Goal: Complete application form

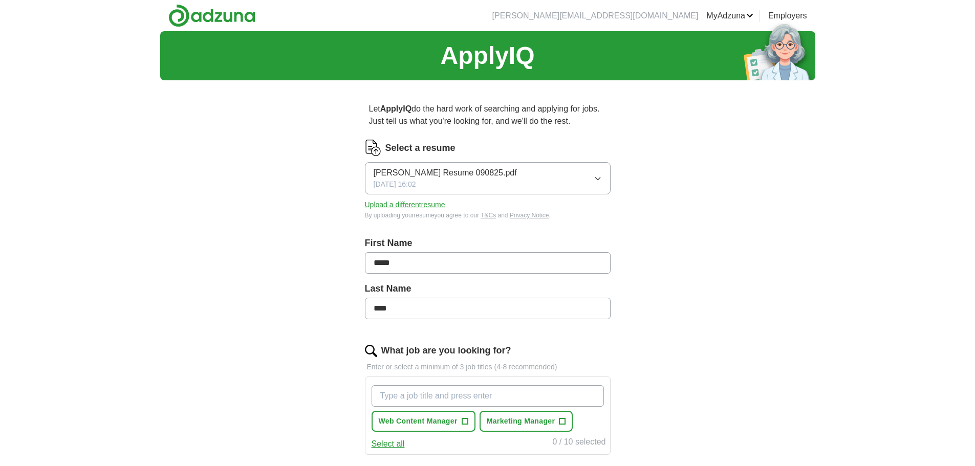
click at [583, 175] on button "[PERSON_NAME] Resume 090825.pdf [DATE] 16:02" at bounding box center [488, 178] width 246 height 32
click at [670, 188] on div "ApplyIQ Let ApplyIQ do the hard work of searching and applying for jobs. Just t…" at bounding box center [487, 353] width 655 height 645
click at [420, 210] on button "Upload a different resume" at bounding box center [405, 205] width 80 height 11
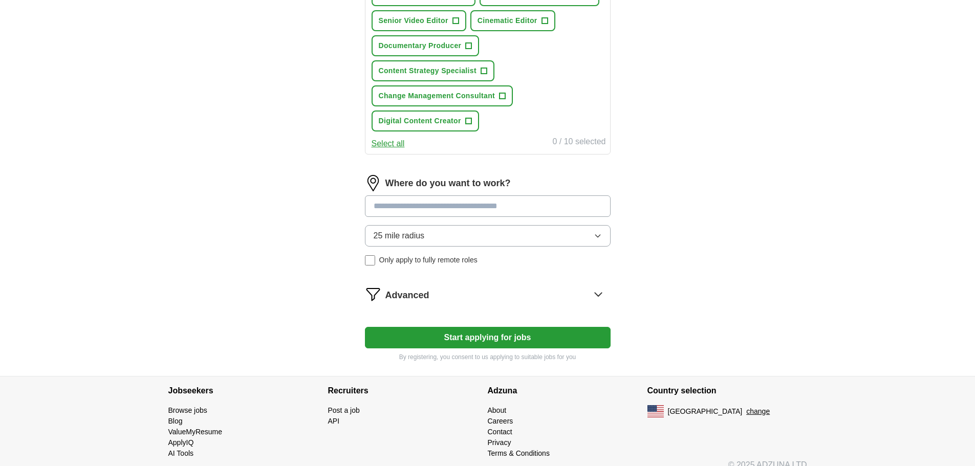
scroll to position [489, 0]
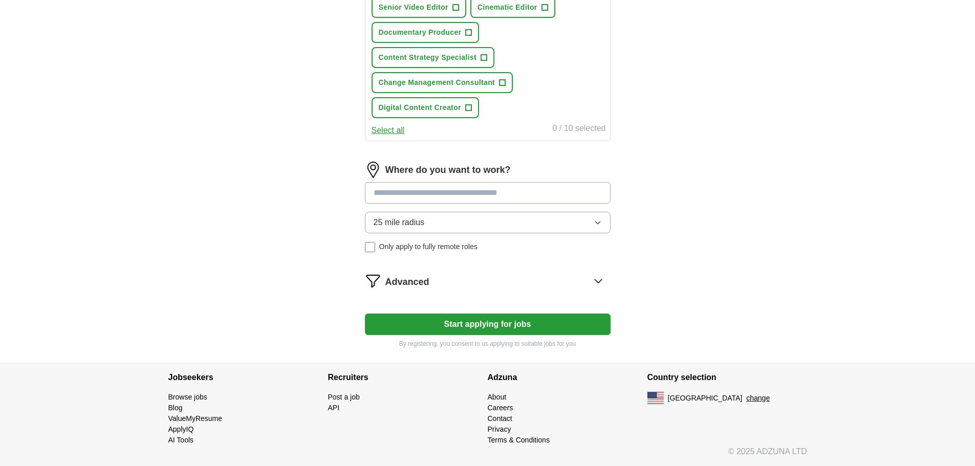
click at [482, 190] on input at bounding box center [488, 192] width 246 height 21
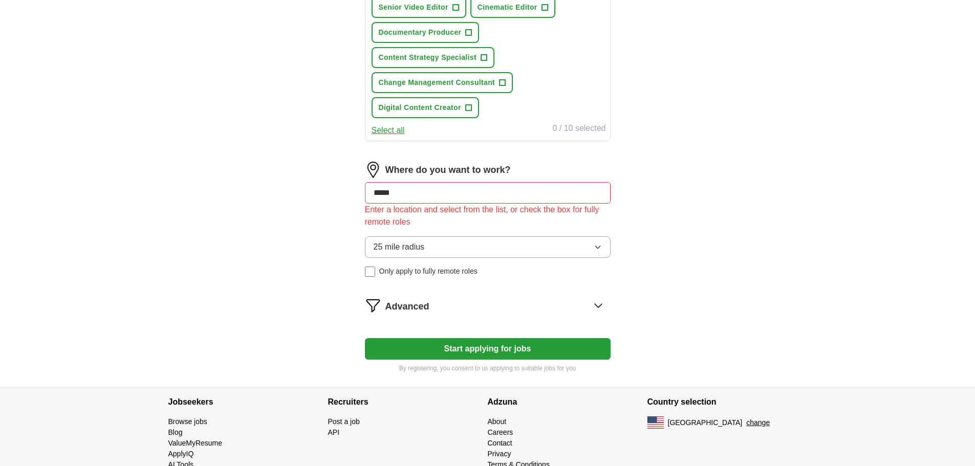
drag, startPoint x: 418, startPoint y: 193, endPoint x: 316, endPoint y: 193, distance: 102.4
type input "********"
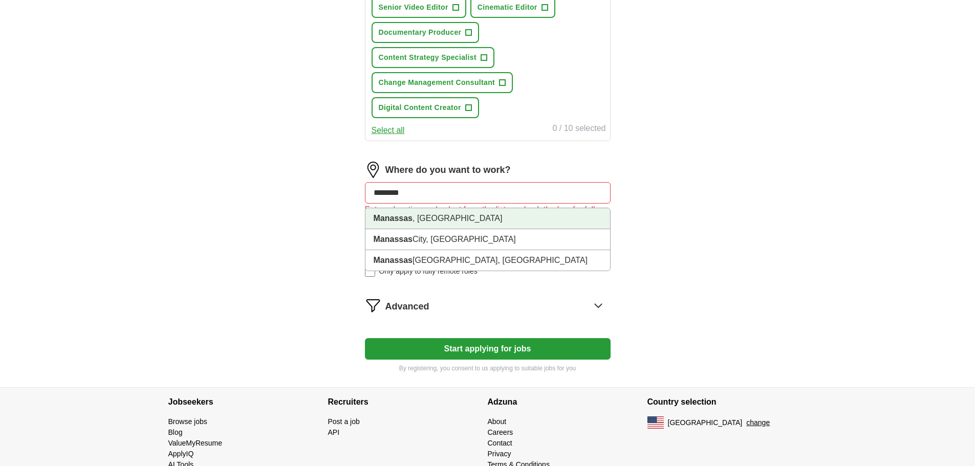
click at [403, 214] on strong "Manassas" at bounding box center [393, 218] width 39 height 9
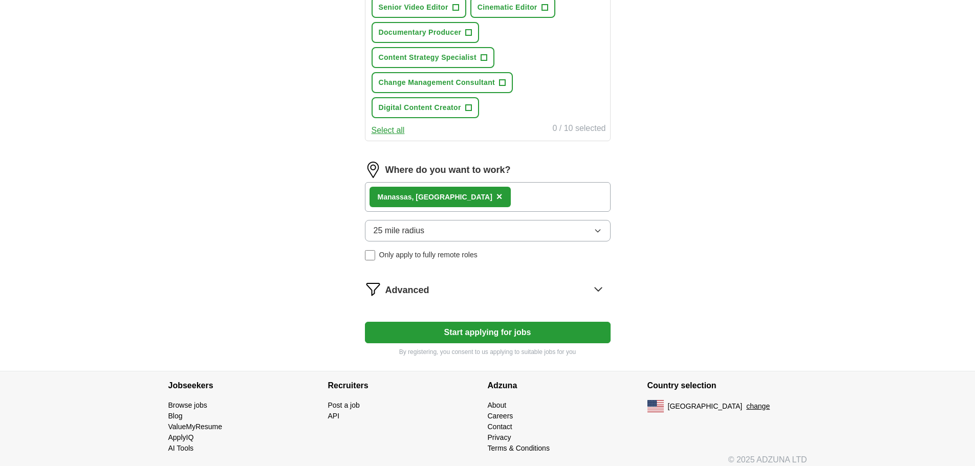
click at [411, 232] on span "25 mile radius" at bounding box center [399, 231] width 51 height 12
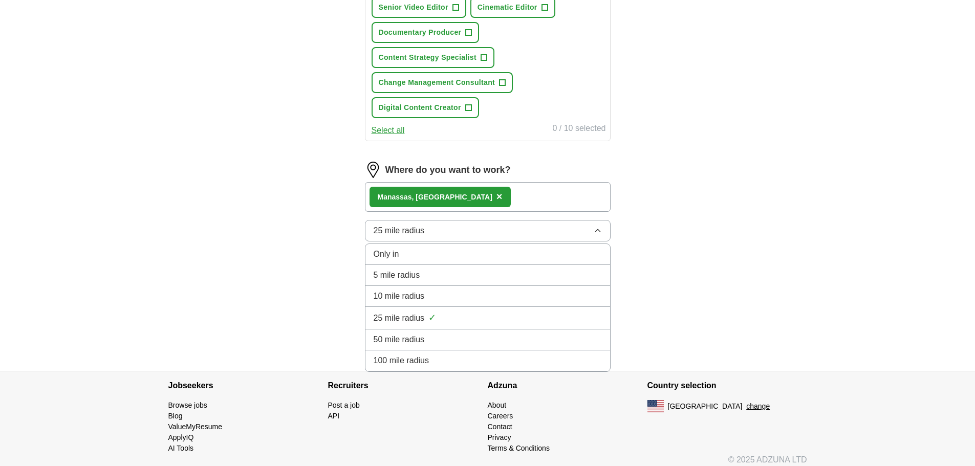
click at [429, 339] on div "50 mile radius" at bounding box center [488, 340] width 228 height 12
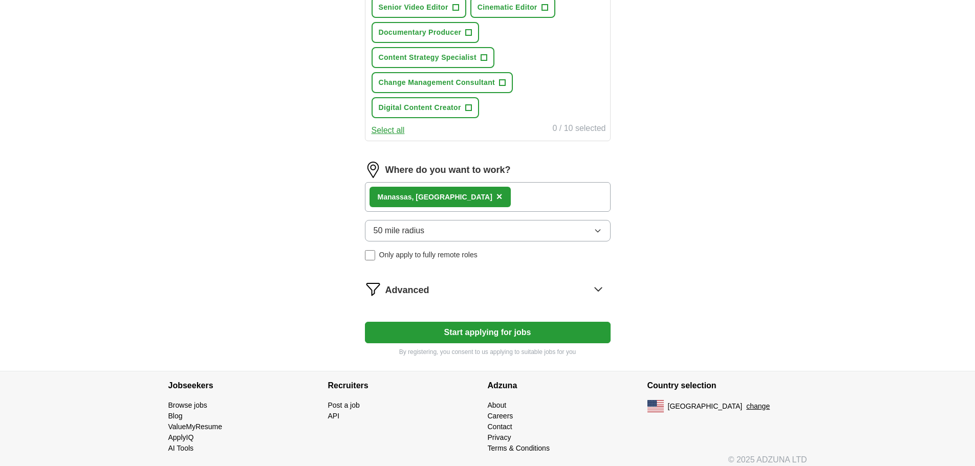
click at [550, 338] on button "Start applying for jobs" at bounding box center [488, 332] width 246 height 21
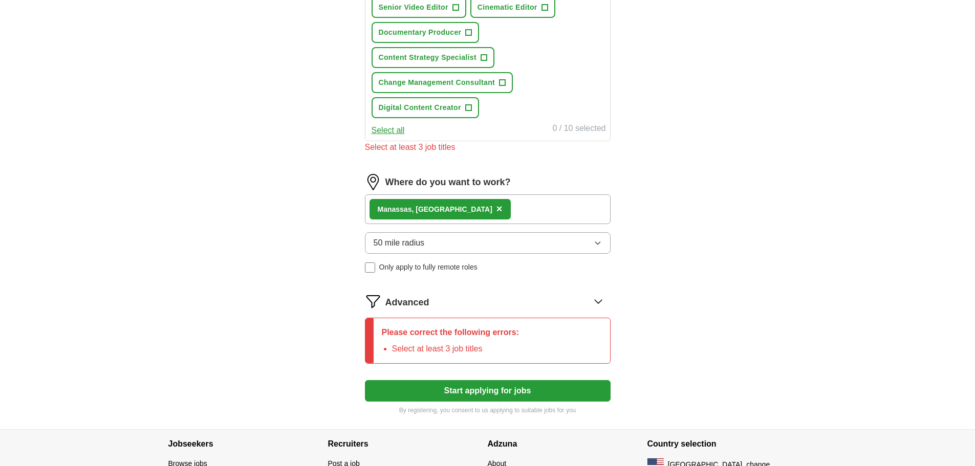
click at [529, 313] on form "Select a resume DavidDeir_CV2025 OCT.pdf [DATE] 15:48 Upload a different resume…" at bounding box center [488, 32] width 246 height 765
click at [599, 304] on icon at bounding box center [598, 301] width 16 height 16
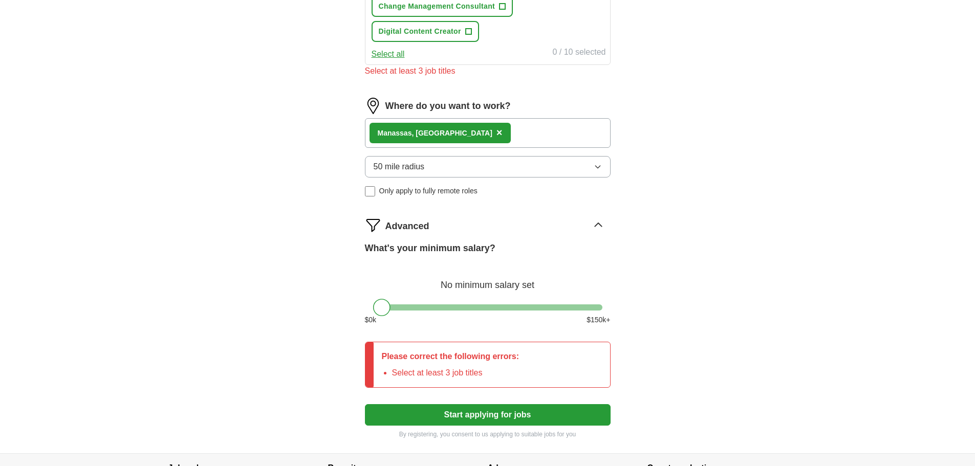
scroll to position [349, 0]
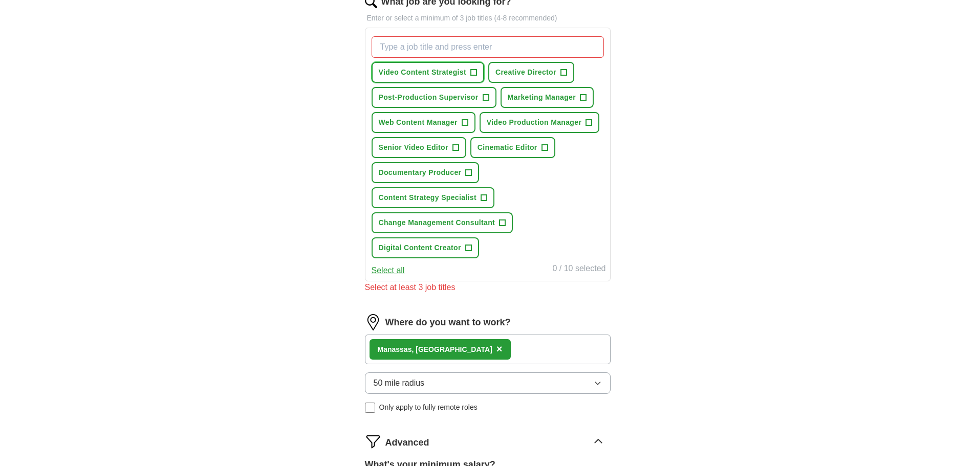
click at [475, 71] on span "+" at bounding box center [473, 73] width 6 height 8
click at [460, 147] on button "Senior Video Editor +" at bounding box center [419, 147] width 95 height 21
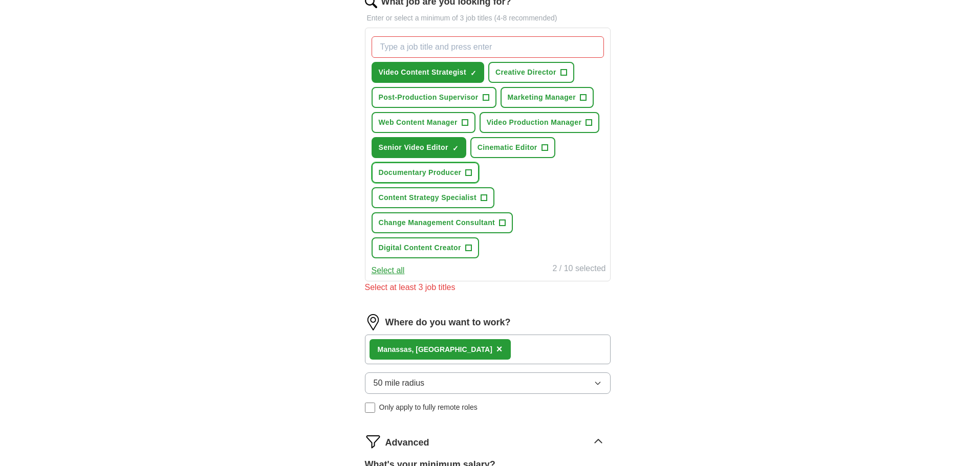
click at [469, 174] on span "+" at bounding box center [469, 173] width 6 height 8
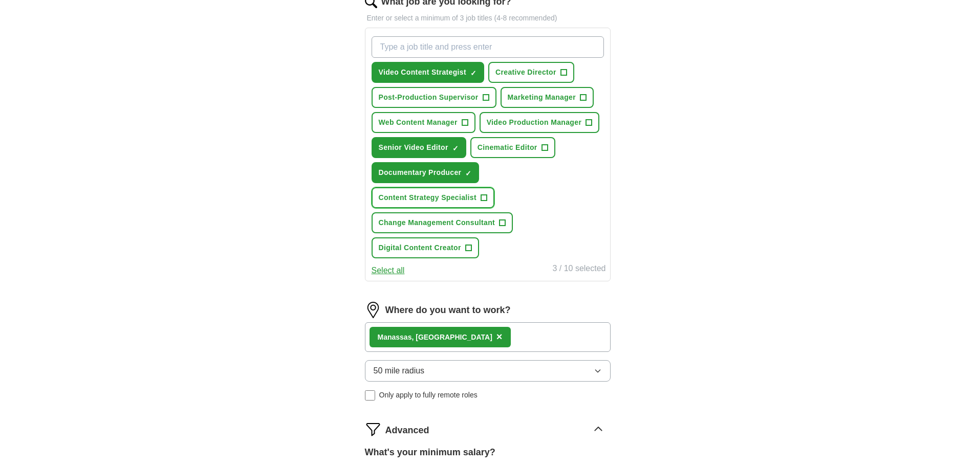
click at [485, 194] on span "+" at bounding box center [484, 198] width 6 height 8
click at [501, 222] on span "+" at bounding box center [503, 223] width 6 height 8
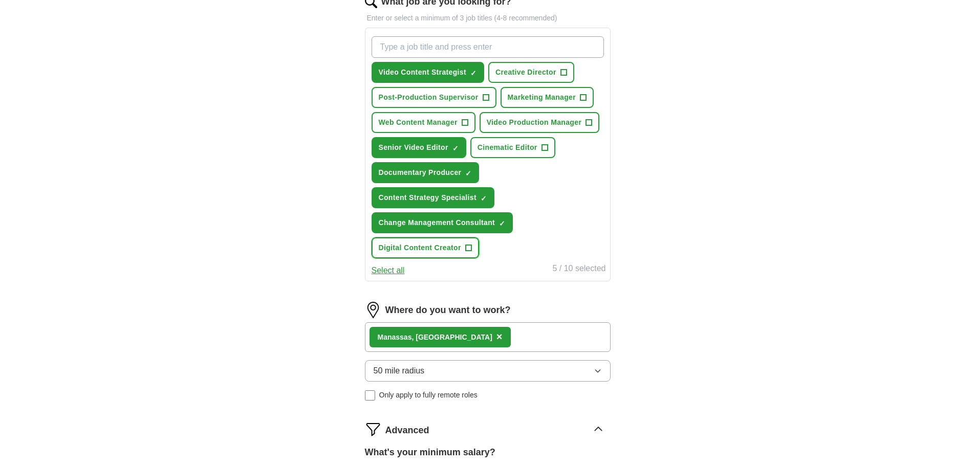
click at [457, 245] on span "Digital Content Creator" at bounding box center [420, 248] width 82 height 11
click at [466, 119] on span "+" at bounding box center [465, 123] width 6 height 8
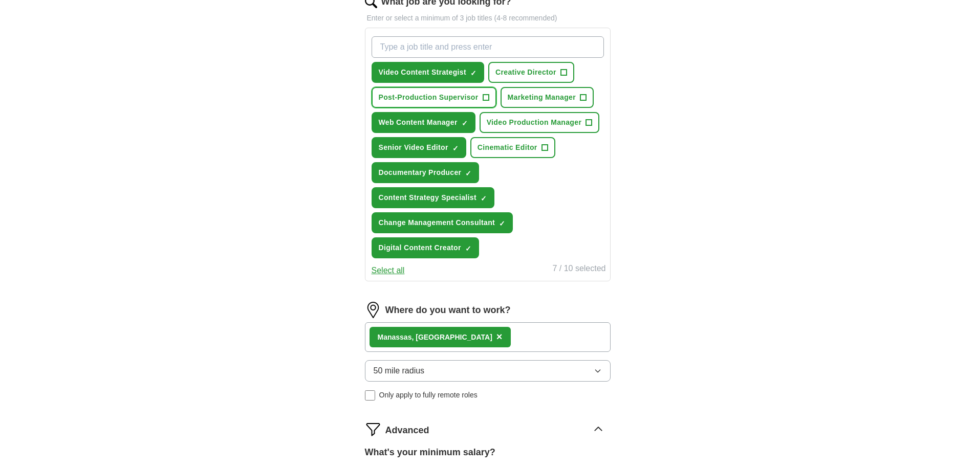
click at [482, 97] on button "Post-Production Supervisor +" at bounding box center [434, 97] width 125 height 21
click at [558, 70] on button "Creative Director +" at bounding box center [531, 72] width 86 height 21
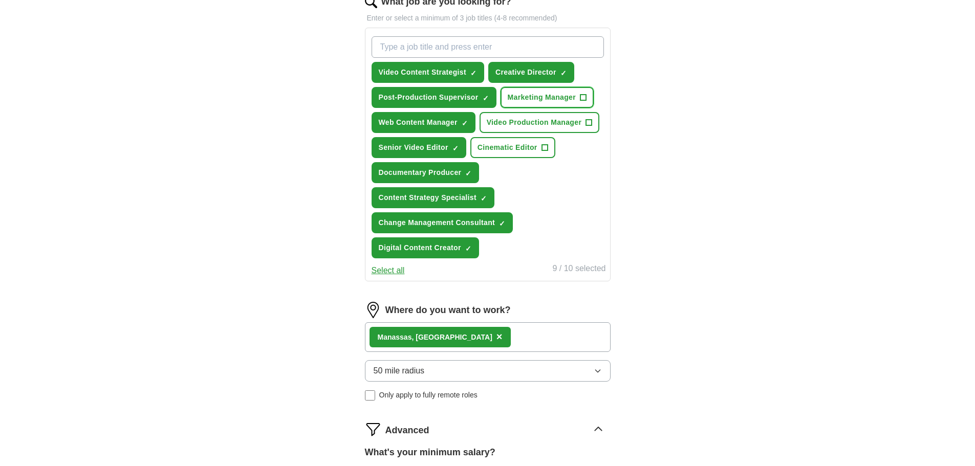
drag, startPoint x: 572, startPoint y: 98, endPoint x: 573, endPoint y: 105, distance: 7.8
click at [572, 98] on span "Marketing Manager" at bounding box center [542, 97] width 69 height 11
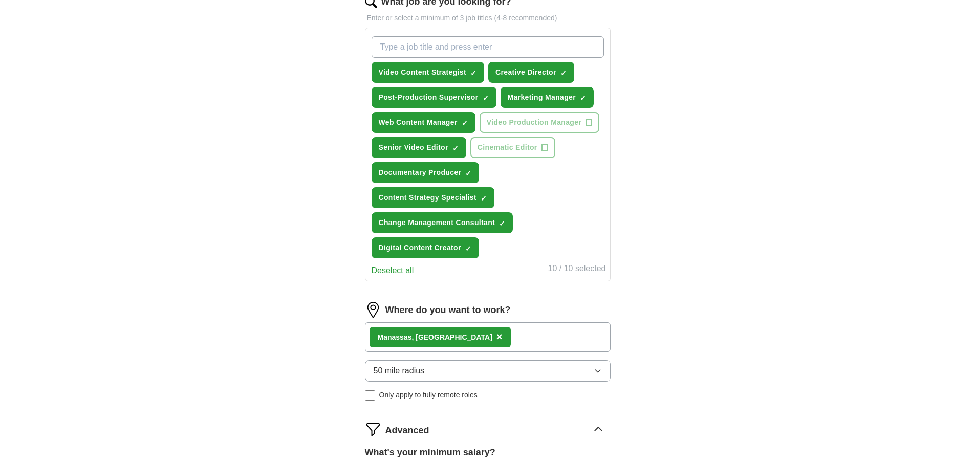
scroll to position [598, 0]
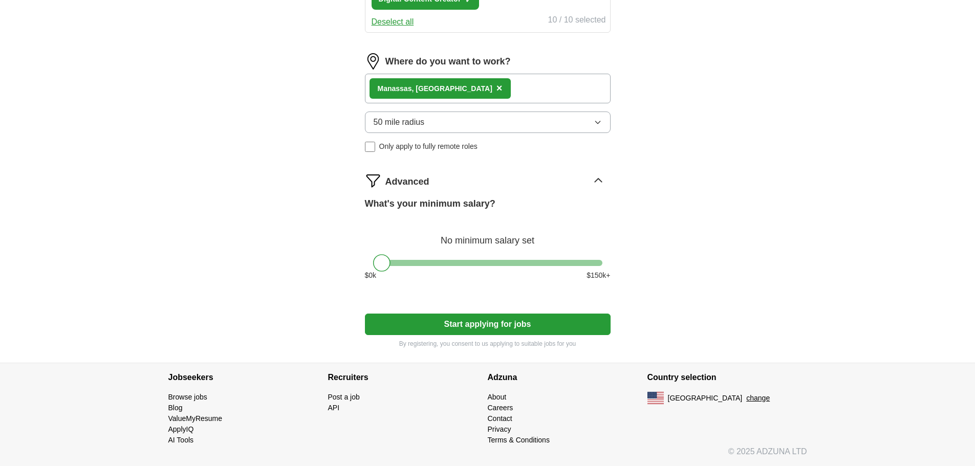
click at [518, 320] on button "Start applying for jobs" at bounding box center [488, 324] width 246 height 21
select select "**"
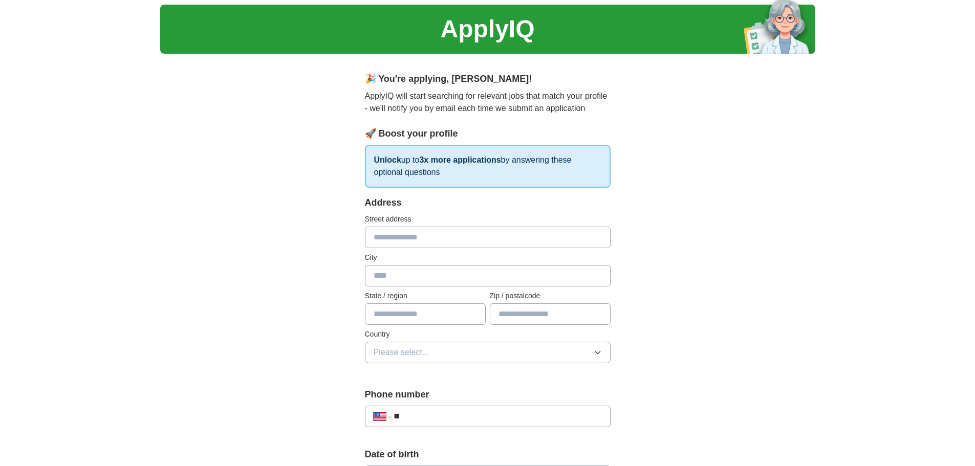
scroll to position [0, 0]
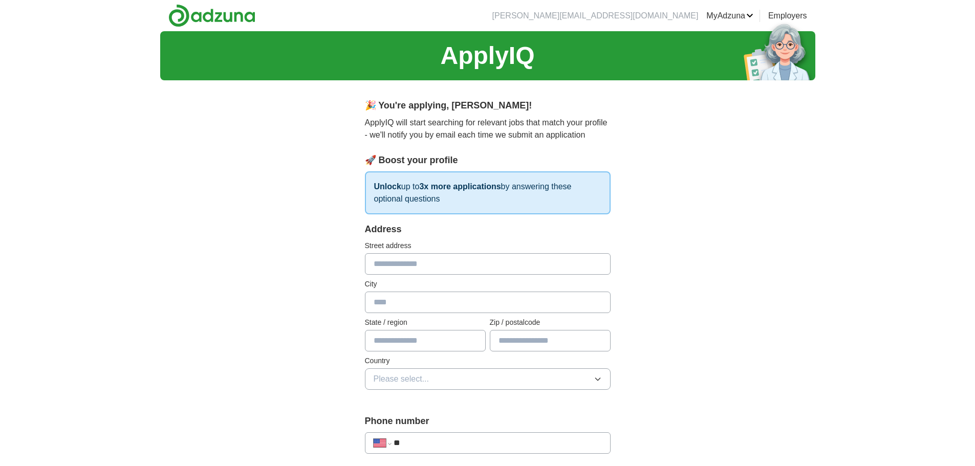
click at [437, 258] on input "text" at bounding box center [488, 263] width 246 height 21
type input "**********"
type input "********"
type input "**"
type input "*****"
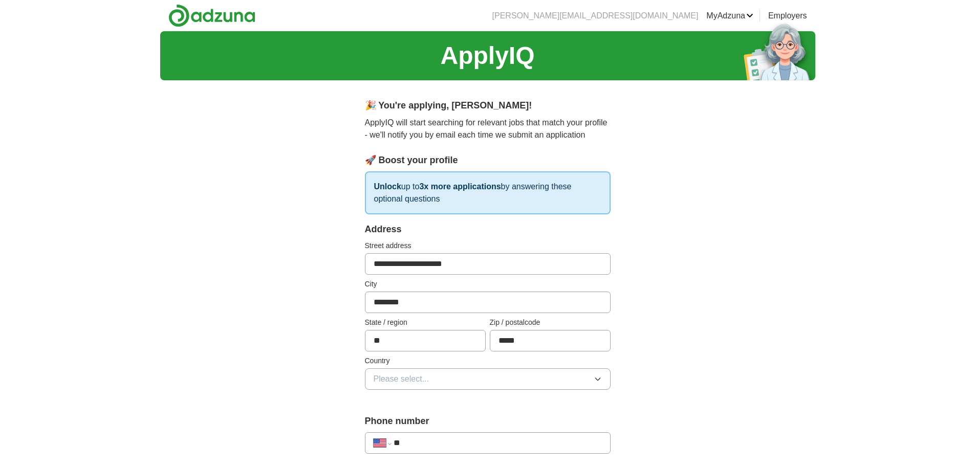
type input "**********"
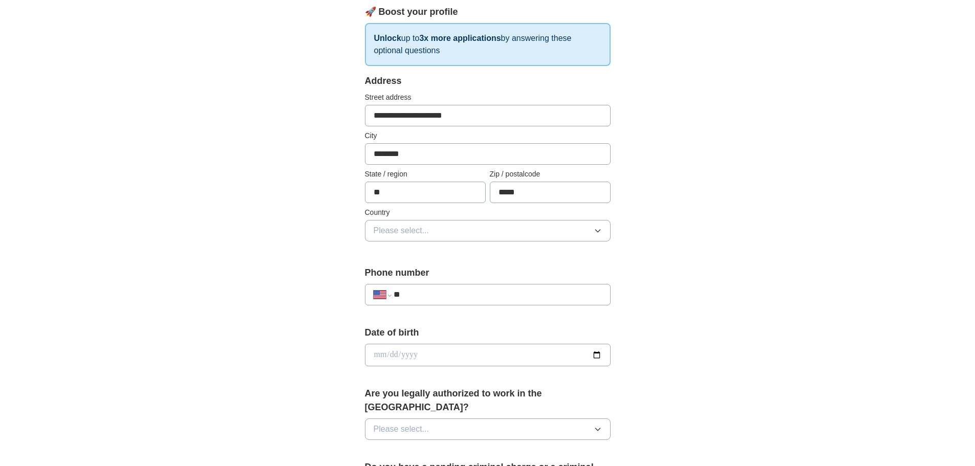
scroll to position [154, 0]
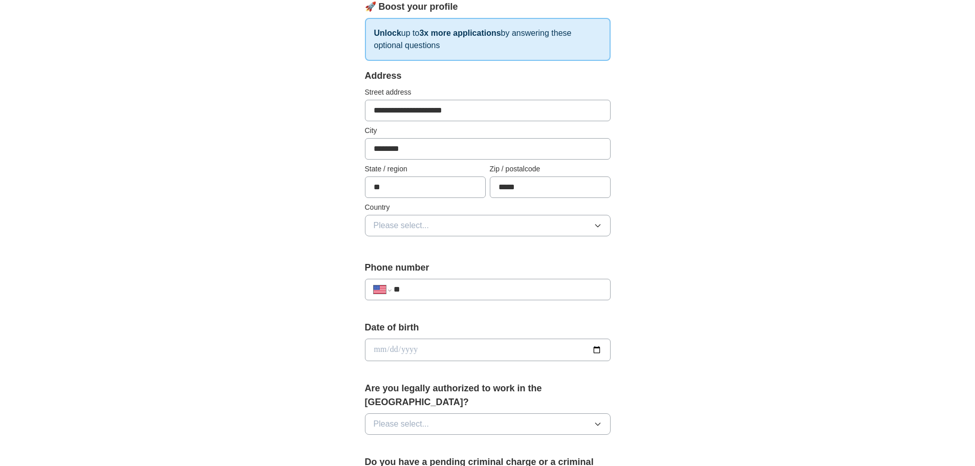
click at [494, 224] on button "Please select..." at bounding box center [488, 225] width 246 height 21
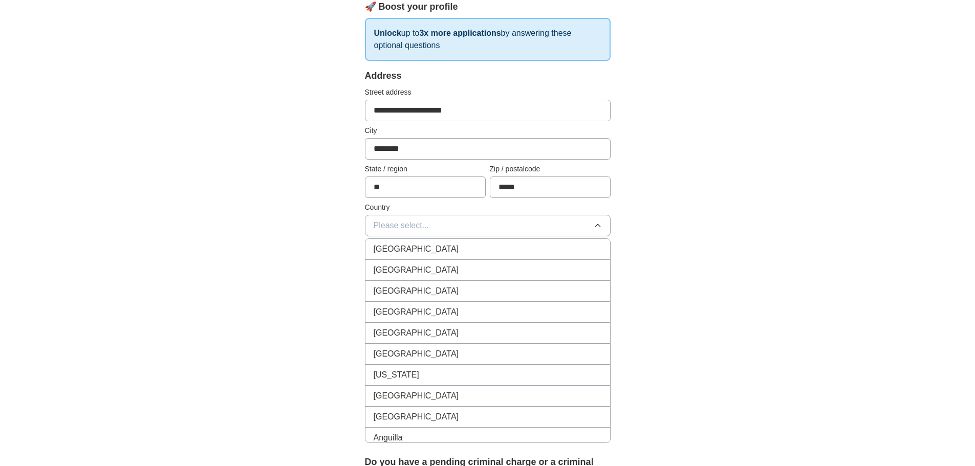
click at [468, 271] on div "[GEOGRAPHIC_DATA]" at bounding box center [488, 270] width 228 height 12
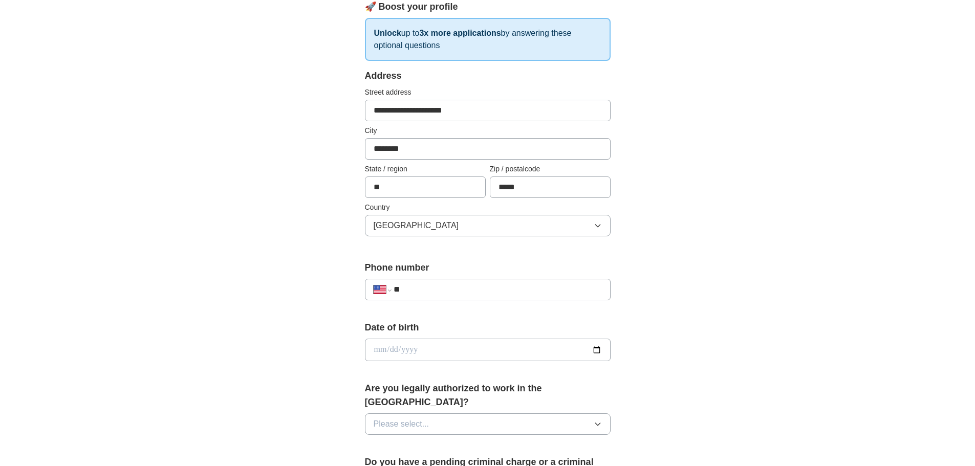
click at [497, 289] on input "**" at bounding box center [498, 290] width 208 height 12
type input "**********"
click at [566, 348] on input "date" at bounding box center [488, 350] width 246 height 23
type input "**********"
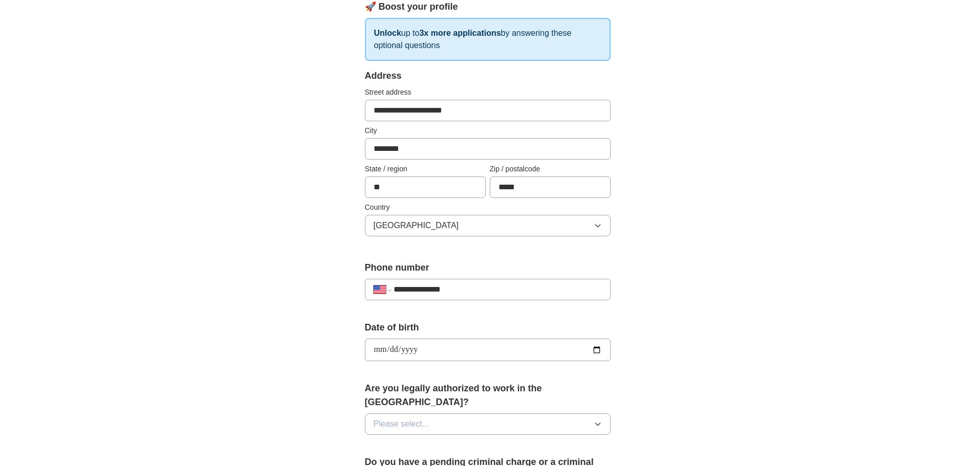
click at [731, 396] on div "**********" at bounding box center [487, 344] width 655 height 932
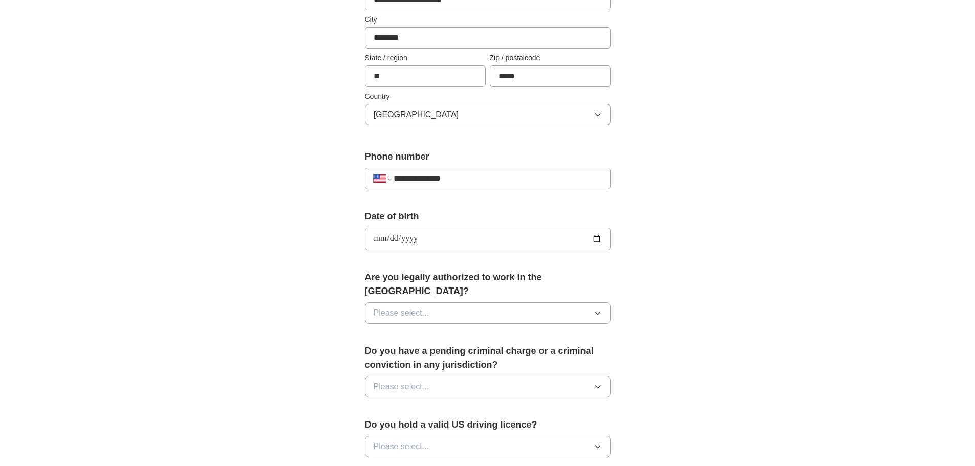
scroll to position [358, 0]
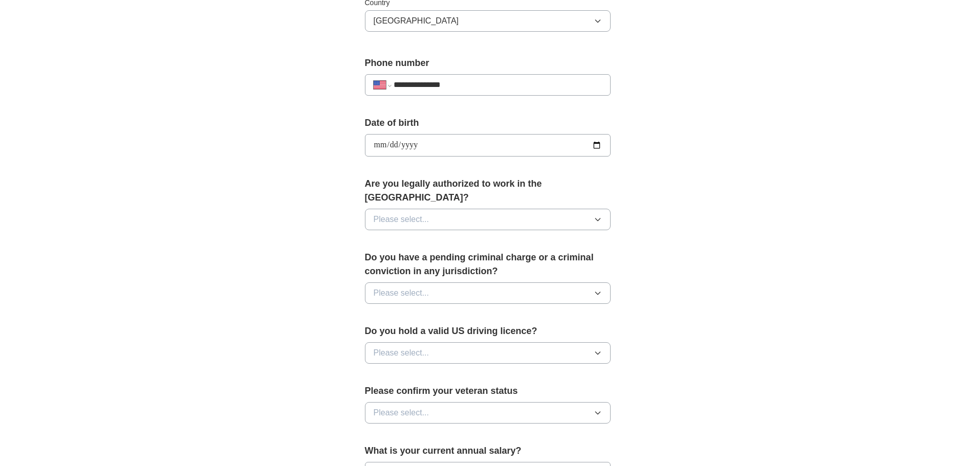
click at [484, 193] on div "Are you legally authorized to work in the [GEOGRAPHIC_DATA]? Please select..." at bounding box center [488, 207] width 246 height 61
click at [487, 209] on button "Please select..." at bounding box center [488, 219] width 246 height 21
click at [476, 237] on li "Yes" at bounding box center [487, 243] width 245 height 21
click at [480, 283] on button "Please select..." at bounding box center [488, 293] width 246 height 21
click at [467, 332] on div "No" at bounding box center [488, 338] width 228 height 12
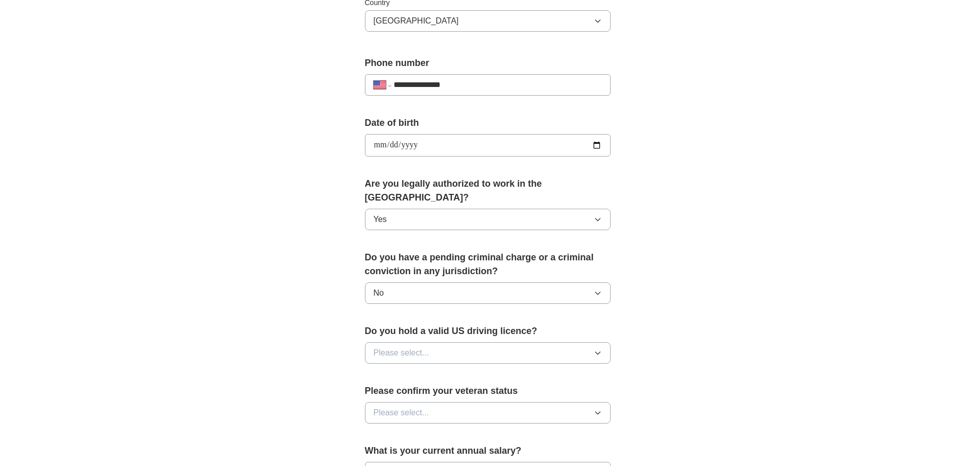
click at [475, 342] on button "Please select..." at bounding box center [488, 352] width 246 height 21
click at [472, 371] on div "Yes" at bounding box center [488, 377] width 228 height 12
click at [492, 402] on button "Please select..." at bounding box center [488, 412] width 246 height 21
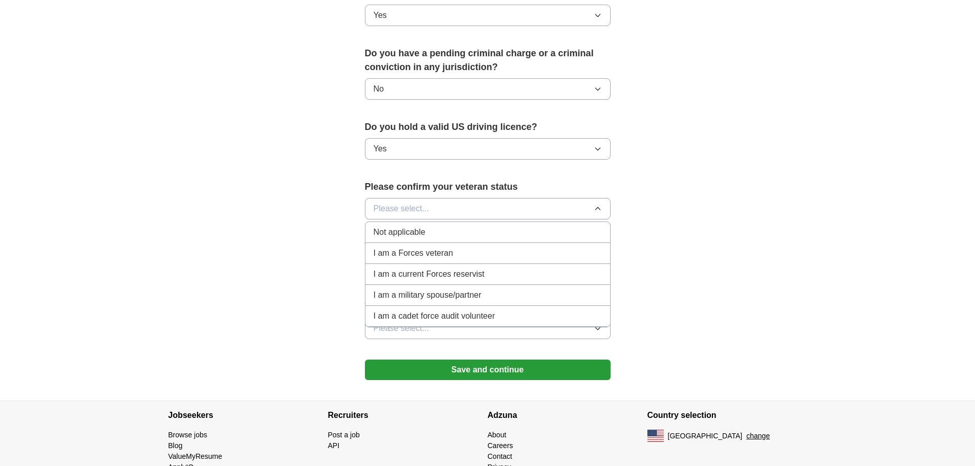
scroll to position [563, 0]
click at [440, 226] on div "Not applicable" at bounding box center [488, 232] width 228 height 12
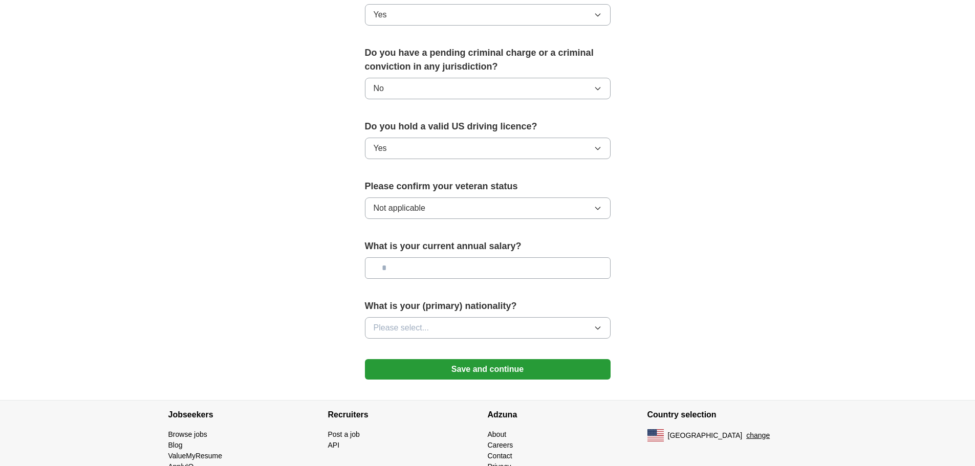
click at [522, 198] on button "Not applicable" at bounding box center [488, 208] width 246 height 21
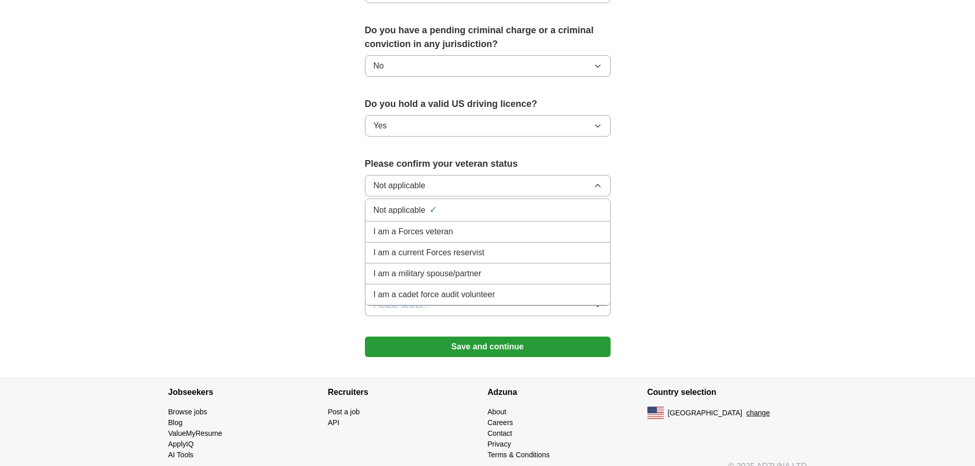
scroll to position [587, 0]
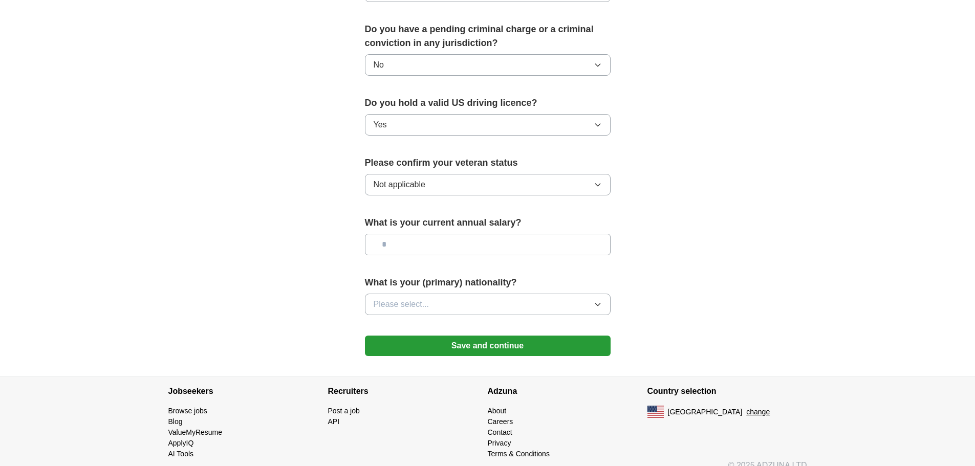
click at [563, 234] on input "text" at bounding box center [488, 244] width 246 height 21
type input "********"
click at [526, 294] on button "Please select..." at bounding box center [488, 304] width 246 height 21
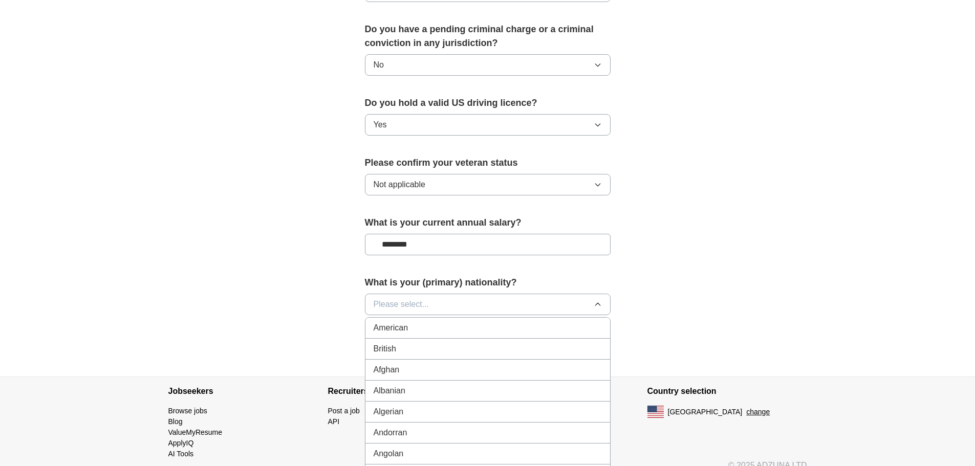
click at [525, 322] on div "American" at bounding box center [488, 328] width 228 height 12
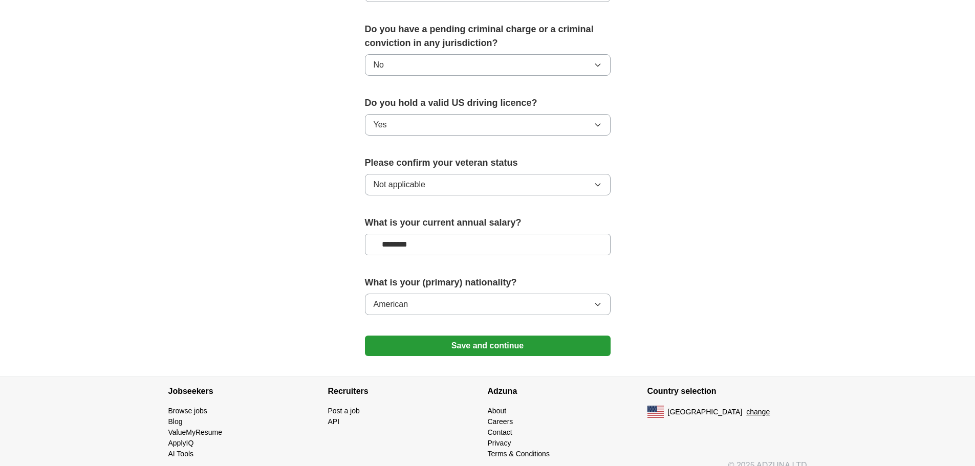
click at [544, 336] on button "Save and continue" at bounding box center [488, 346] width 246 height 20
